Goal: Find specific page/section: Find specific page/section

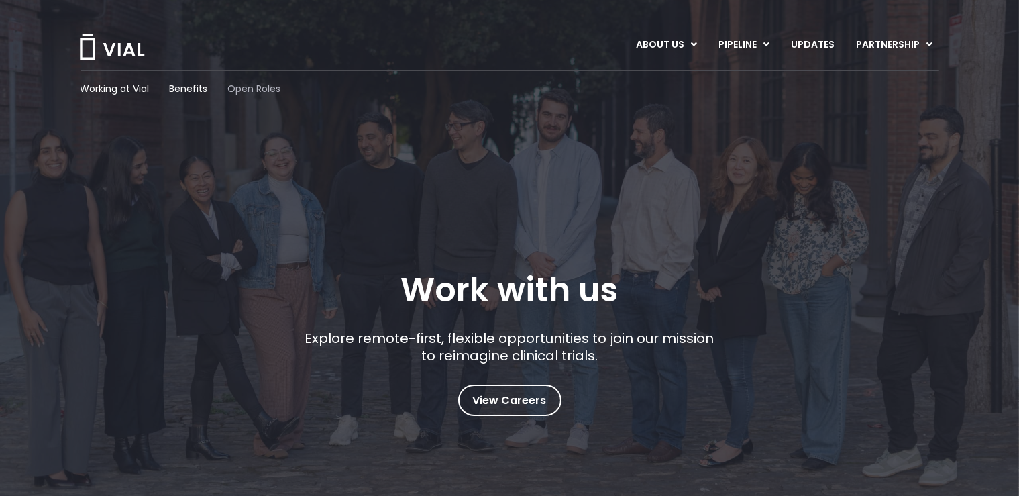
click at [271, 95] on span "Open Roles" at bounding box center [254, 89] width 53 height 14
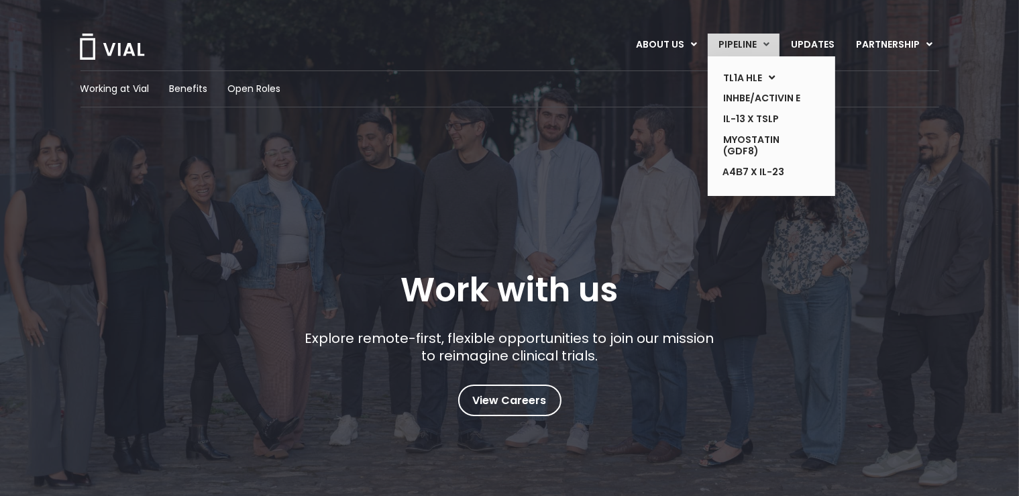
click at [744, 44] on link "PIPELINE" at bounding box center [744, 45] width 72 height 23
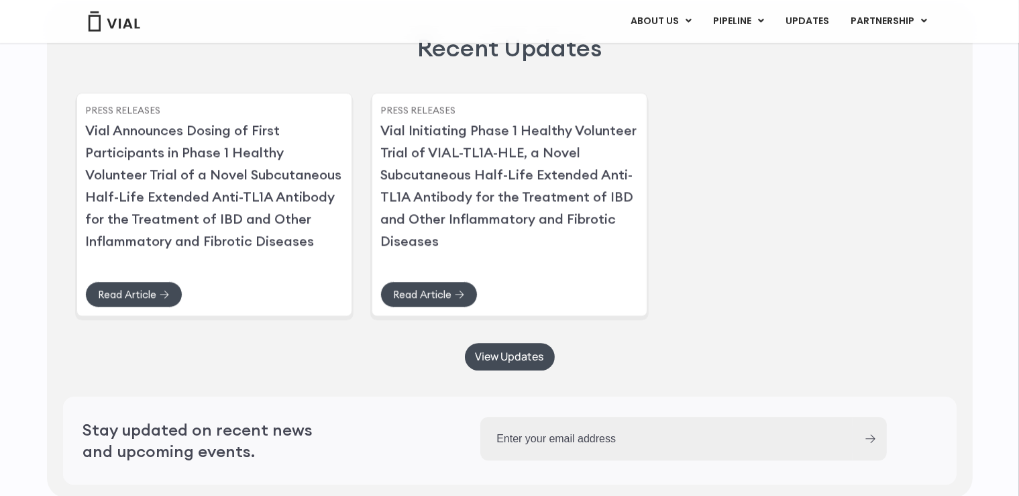
scroll to position [3398, 0]
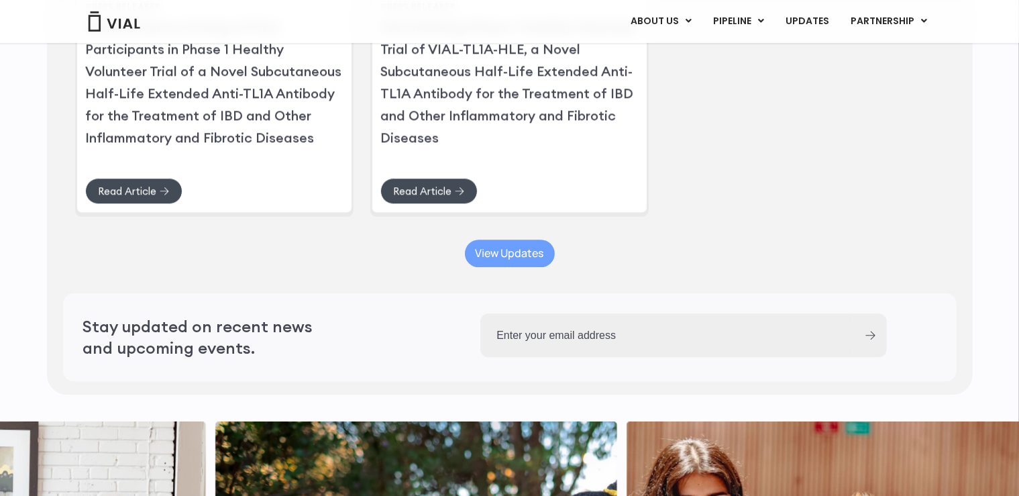
click at [515, 258] on span "View Updates" at bounding box center [510, 253] width 68 height 10
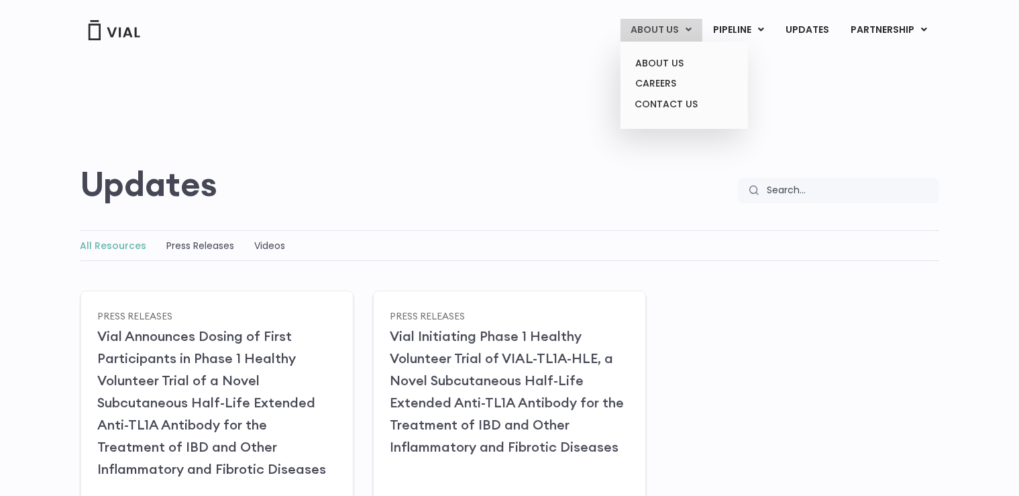
click at [675, 36] on link "ABOUT US" at bounding box center [662, 30] width 82 height 23
click at [671, 61] on link "ABOUT US" at bounding box center [683, 63] width 117 height 21
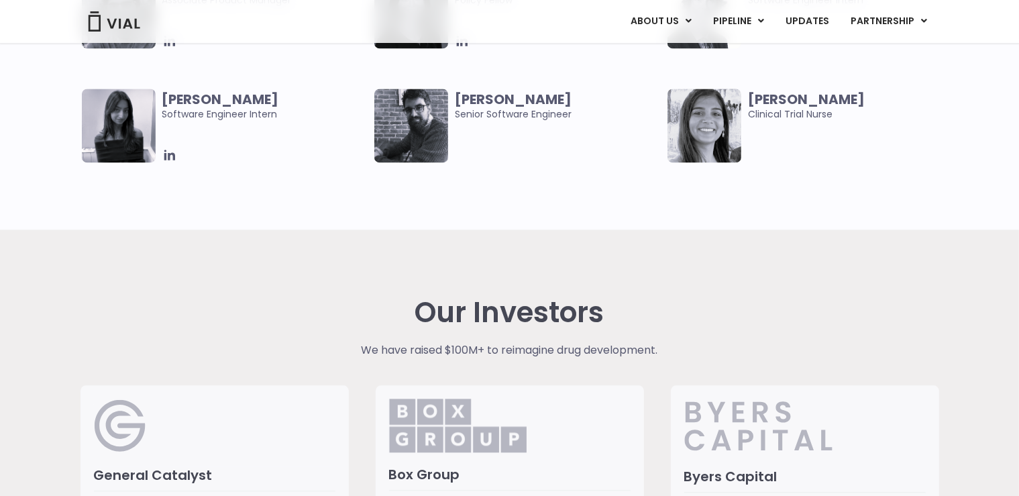
scroll to position [2622, 0]
